Goal: Transaction & Acquisition: Book appointment/travel/reservation

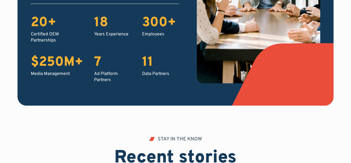
scroll to position [917, 0]
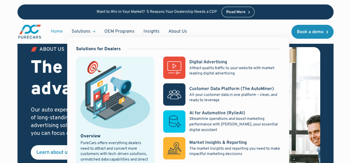
click at [94, 35] on div "Solutions" at bounding box center [83, 31] width 33 height 11
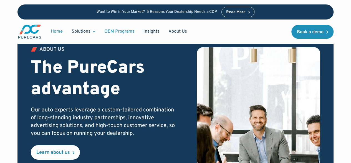
click at [127, 28] on link "OEM Programs" at bounding box center [119, 31] width 39 height 11
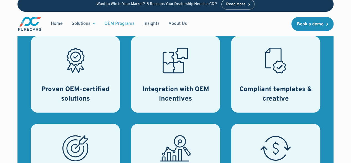
scroll to position [278, 0]
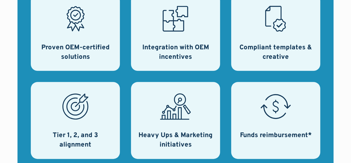
click at [188, 62] on h3 "Integration with OEM incentives" at bounding box center [176, 52] width 76 height 19
click at [178, 17] on icon at bounding box center [182, 11] width 13 height 11
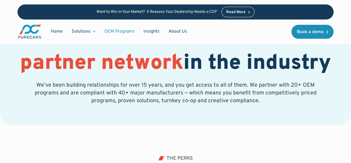
scroll to position [0, 0]
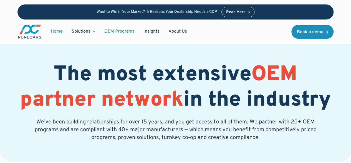
click at [50, 29] on link "Home" at bounding box center [56, 31] width 21 height 11
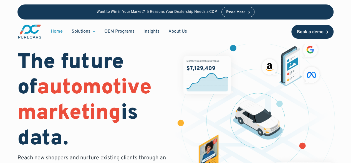
click at [308, 35] on link "Book a demo" at bounding box center [313, 32] width 42 height 14
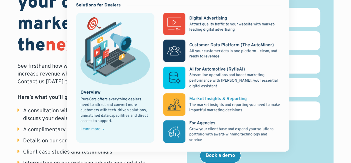
scroll to position [167, 0]
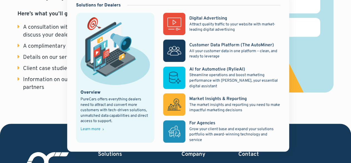
drag, startPoint x: 148, startPoint y: 78, endPoint x: 163, endPoint y: 69, distance: 17.7
click at [148, 78] on img at bounding box center [115, 50] width 69 height 67
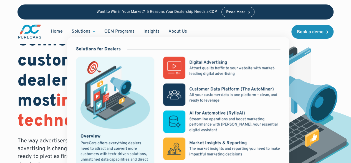
click at [96, 33] on div "Solutions" at bounding box center [83, 31] width 33 height 11
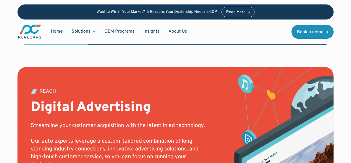
scroll to position [332, 0]
